Goal: Browse casually

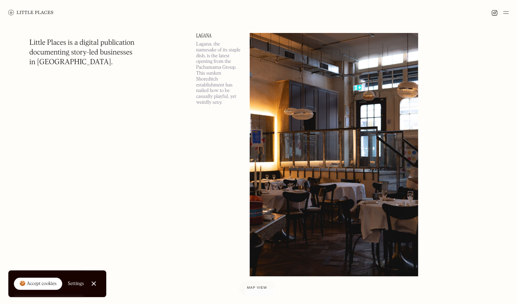
scroll to position [33, 0]
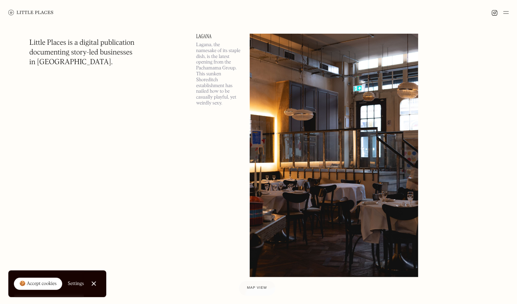
click at [228, 79] on p "Lagana, the namesake of its staple dish, is the latest opening from the Pachama…" at bounding box center [218, 74] width 45 height 64
drag, startPoint x: 189, startPoint y: 36, endPoint x: 216, endPoint y: 35, distance: 26.0
copy link "Lagana"
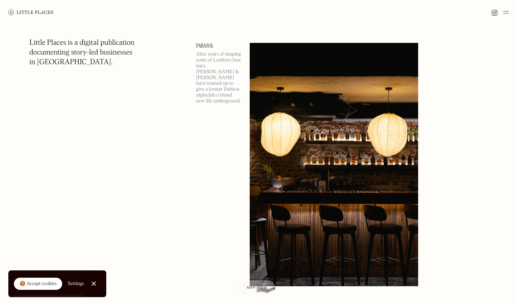
scroll to position [878, 0]
drag, startPoint x: 192, startPoint y: 45, endPoint x: 215, endPoint y: 45, distance: 22.6
copy link "Parasol"
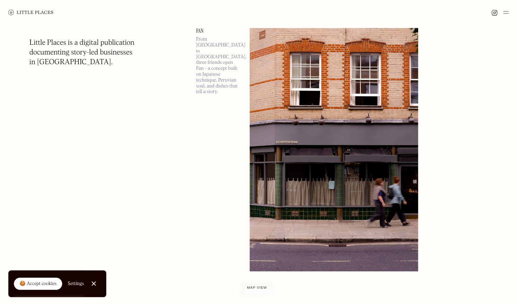
scroll to position [1178, 0]
drag, startPoint x: 190, startPoint y: 29, endPoint x: 204, endPoint y: 30, distance: 13.6
copy link "Fan"
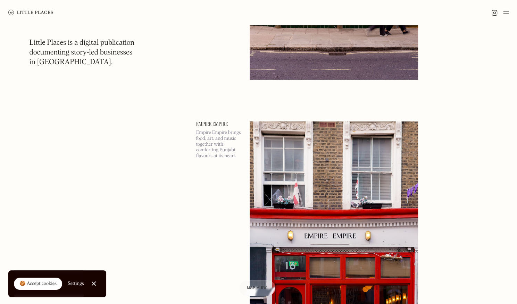
scroll to position [1370, 0]
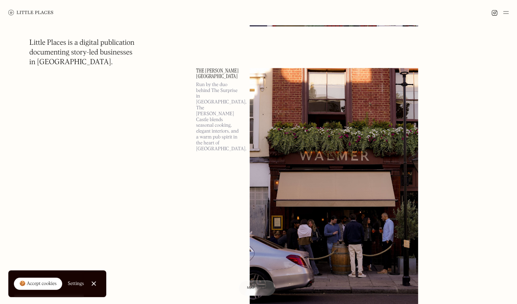
scroll to position [1708, 0]
drag, startPoint x: 194, startPoint y: 69, endPoint x: 237, endPoint y: 70, distance: 43.4
copy link "The [PERSON_NAME][GEOGRAPHIC_DATA]"
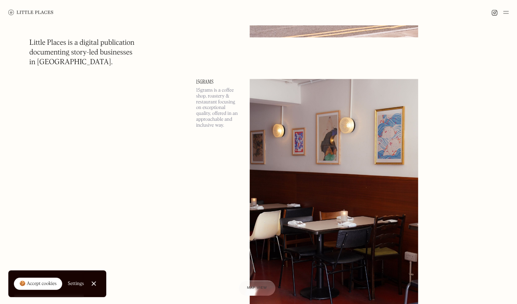
scroll to position [5685, 0]
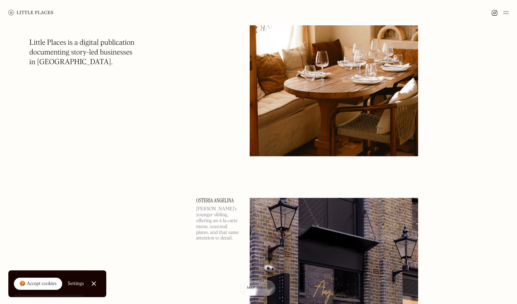
scroll to position [6560, 0]
